Goal: Check status: Check status

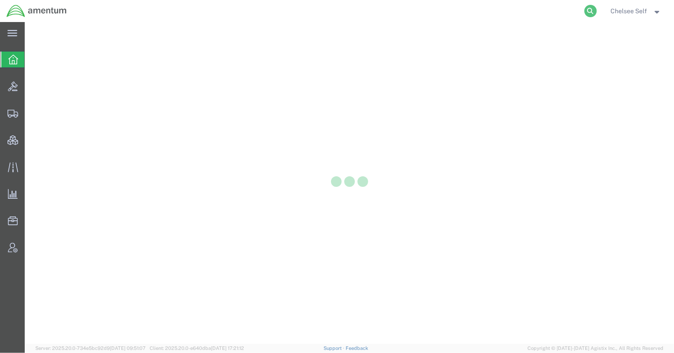
click at [592, 9] on icon at bounding box center [590, 11] width 12 height 12
click at [528, 13] on input "search" at bounding box center [450, 10] width 268 height 21
paste input "56205681"
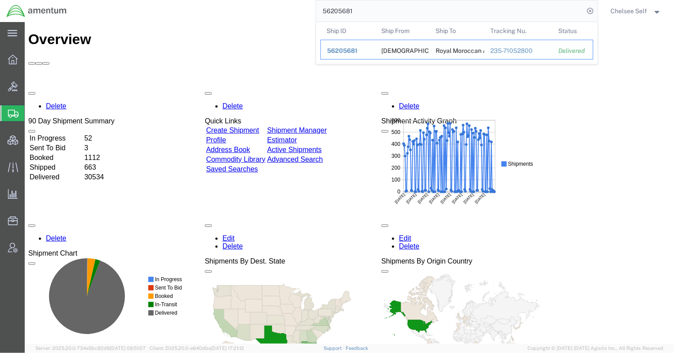
click at [504, 52] on div "235-71052800" at bounding box center [518, 50] width 56 height 9
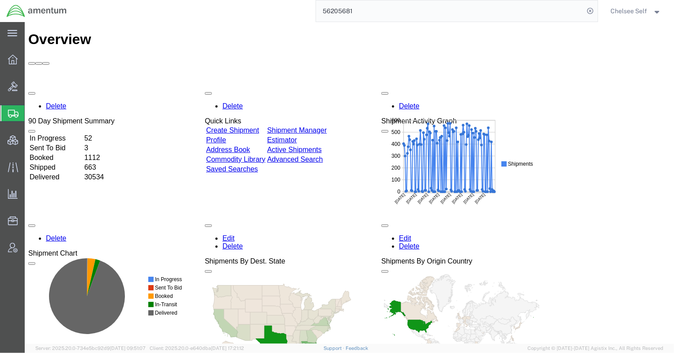
click at [398, 11] on input "56205681" at bounding box center [450, 10] width 268 height 21
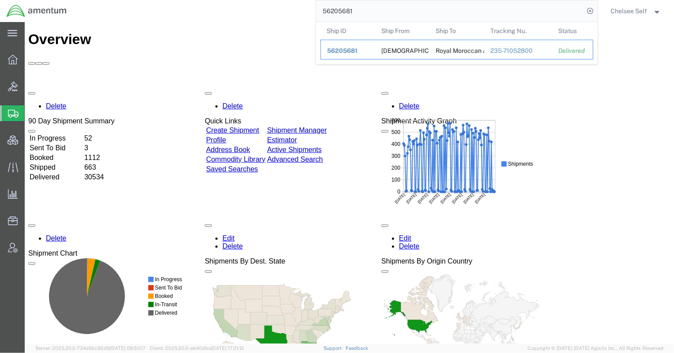
click at [501, 52] on div "235-71052800" at bounding box center [518, 50] width 56 height 9
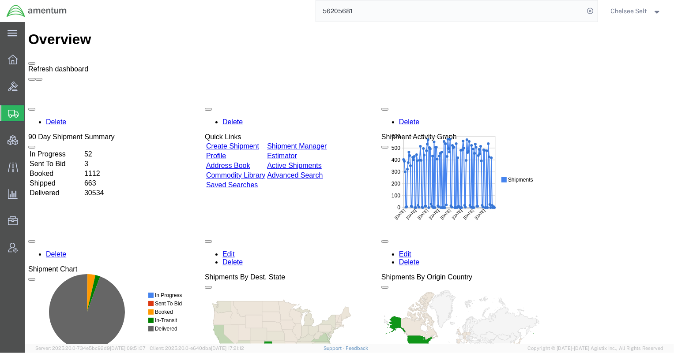
click at [31, 63] on span at bounding box center [31, 63] width 0 height 0
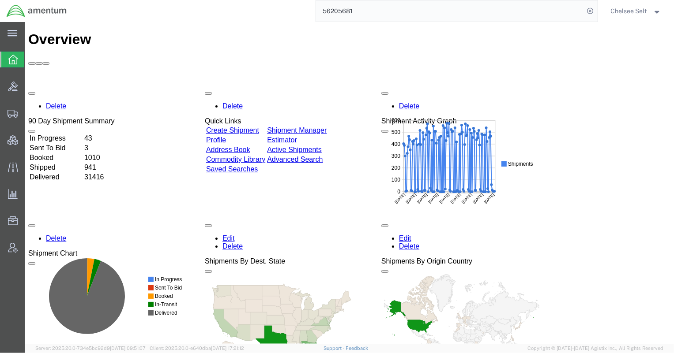
click at [413, 7] on input "56205681" at bounding box center [450, 10] width 268 height 21
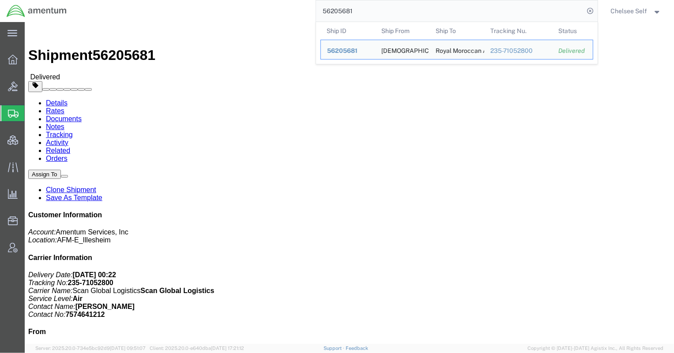
drag, startPoint x: 364, startPoint y: 12, endPoint x: 240, endPoint y: 15, distance: 124.5
click at [244, 15] on div "56205681 Ship ID Ship From Ship To Tracking Nu. Status Ship ID 56205681 Ship Fr…" at bounding box center [335, 11] width 524 height 22
paste input "882716915442"
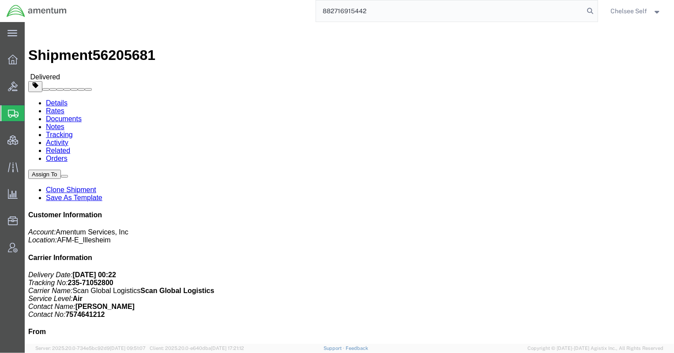
type input "882716915442"
